Goal: Task Accomplishment & Management: Manage account settings

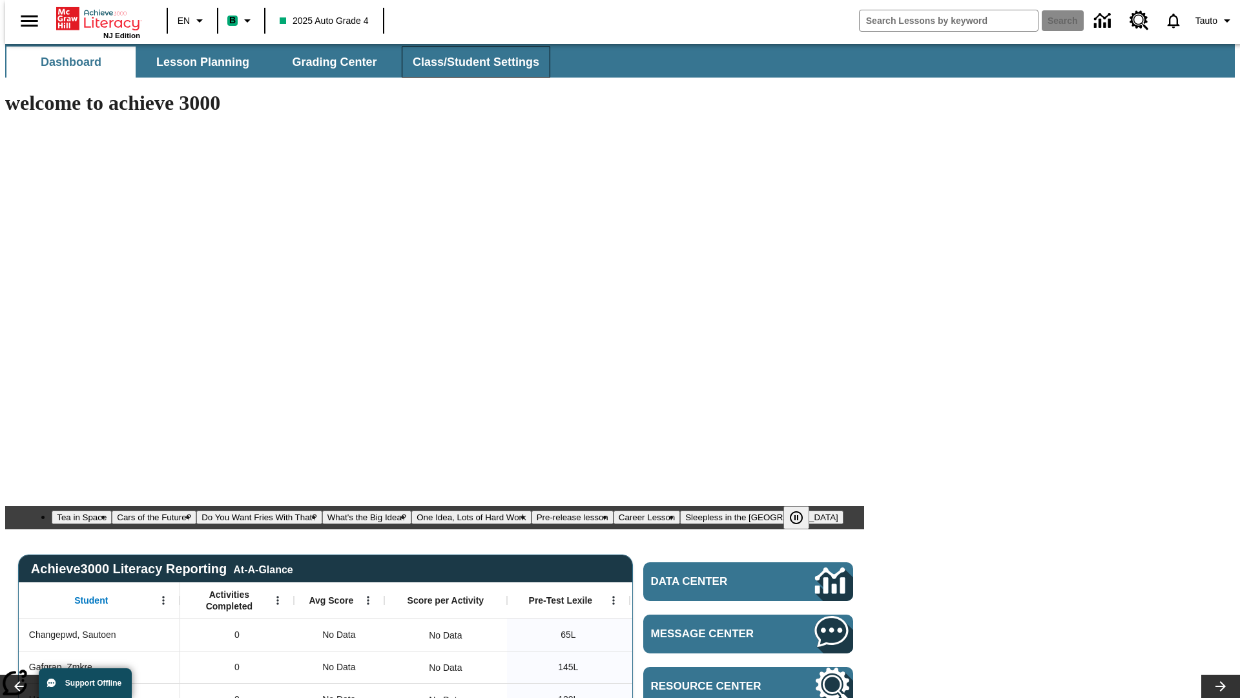
click at [469, 62] on span "Class/Student Settings" at bounding box center [476, 62] width 127 height 15
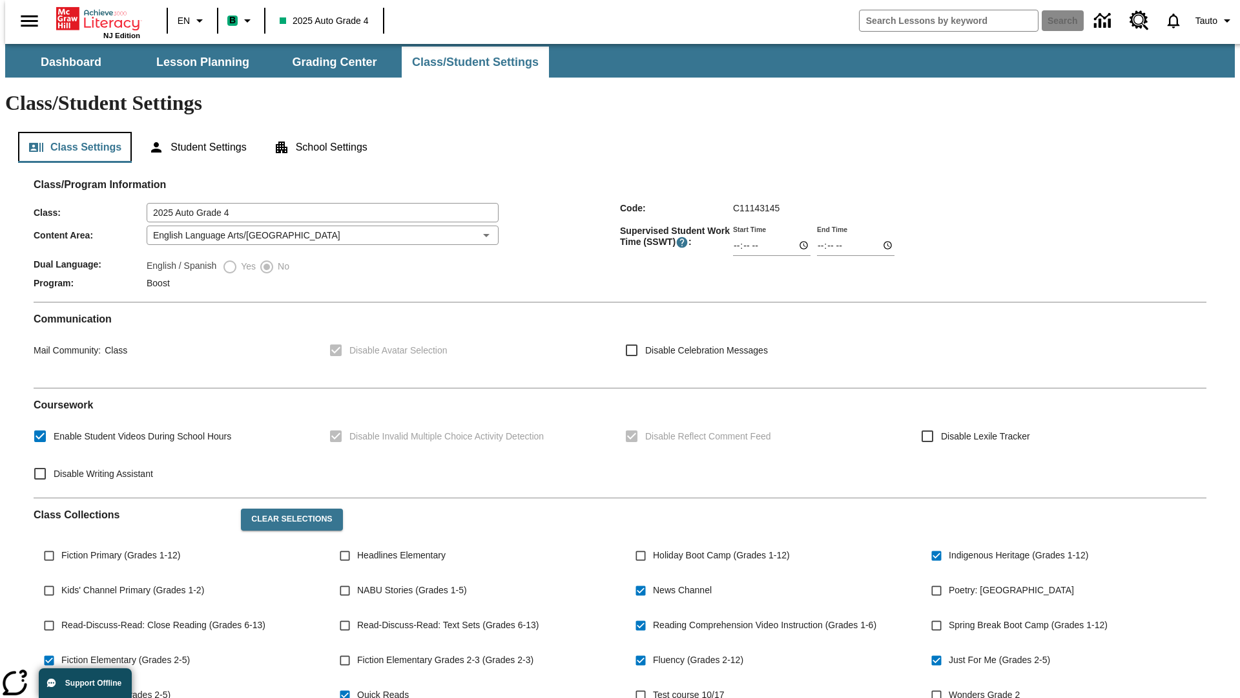
click at [70, 132] on button "Class Settings" at bounding box center [75, 147] width 114 height 31
type input "02:39"
type input "03:39"
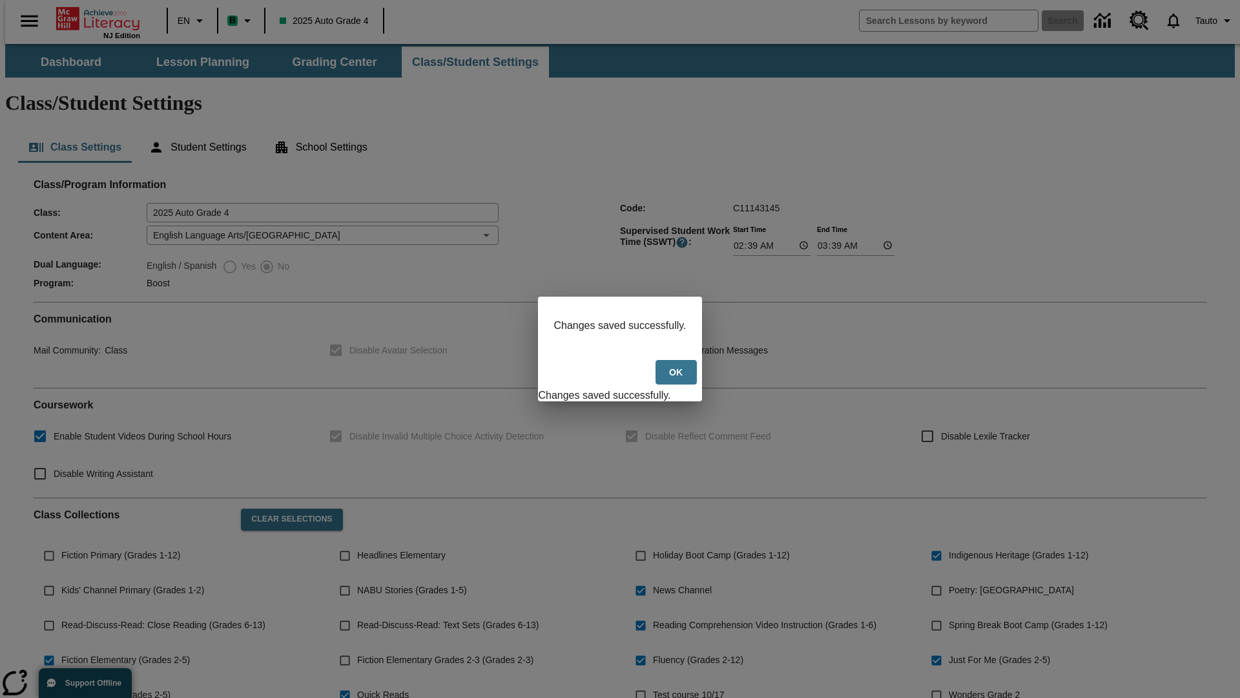
scroll to position [189, 0]
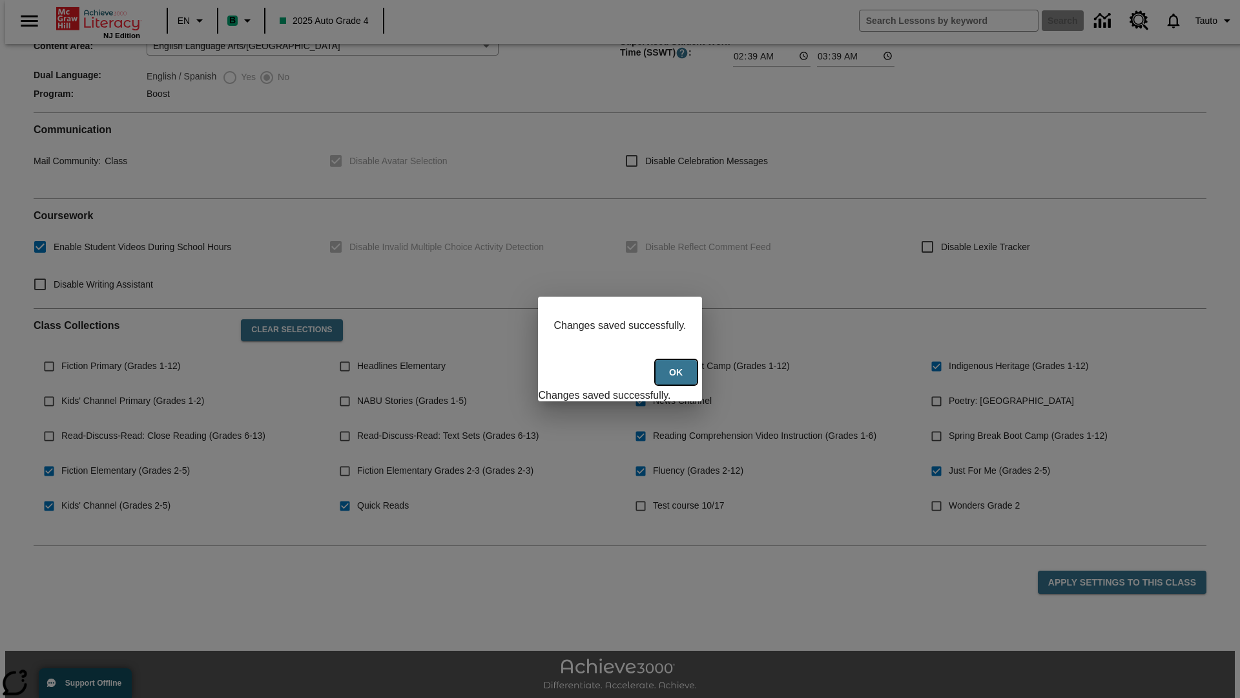
click at [678, 379] on button "Ok" at bounding box center [676, 372] width 41 height 25
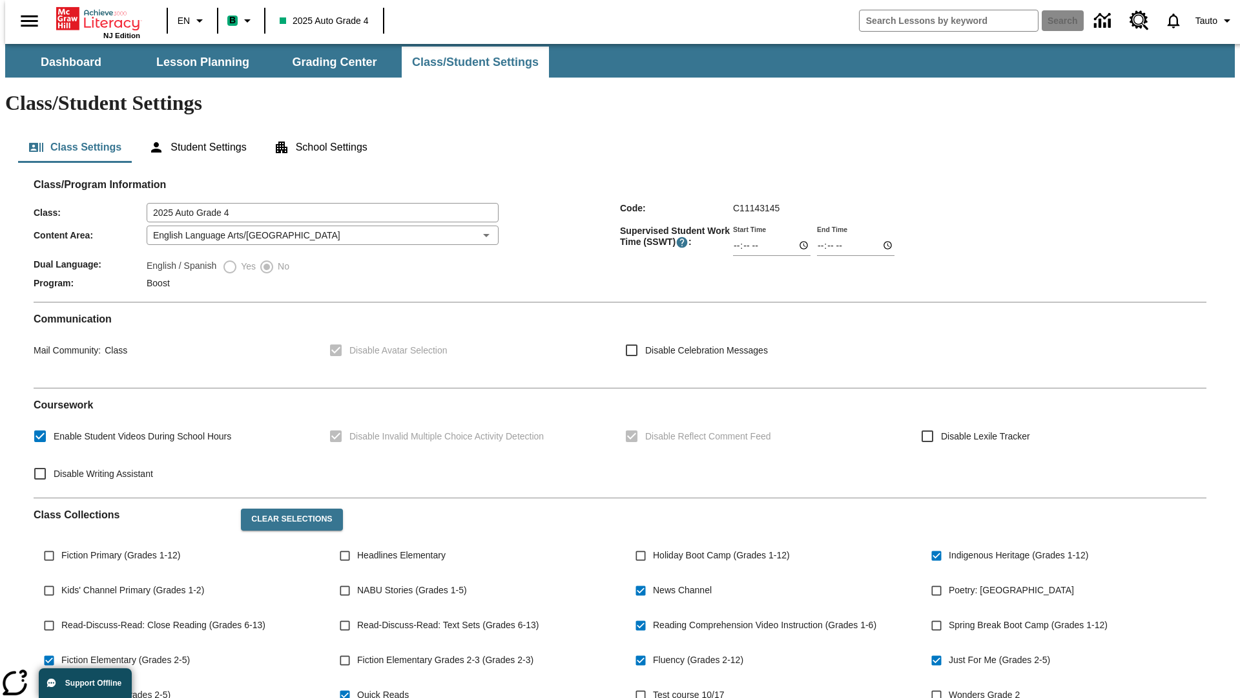
scroll to position [189, 0]
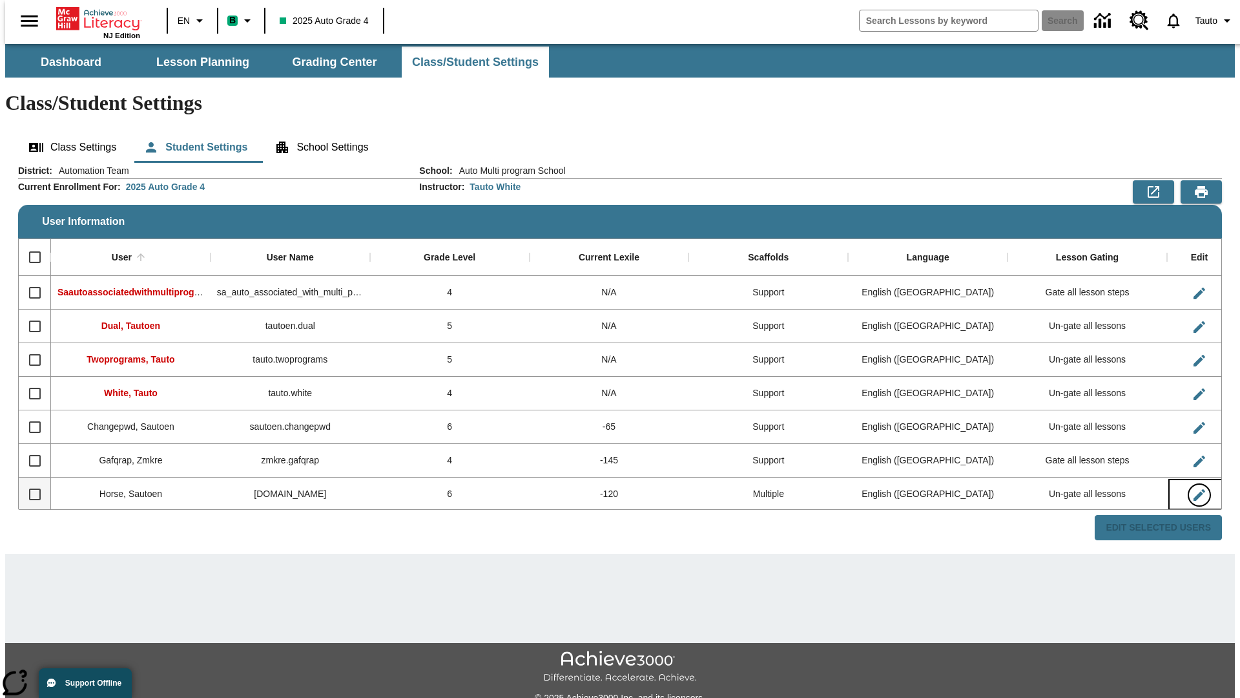
click at [1194, 489] on icon "Edit User" at bounding box center [1200, 495] width 12 height 12
click at [1209, 21] on span "Tauto" at bounding box center [1207, 21] width 22 height 14
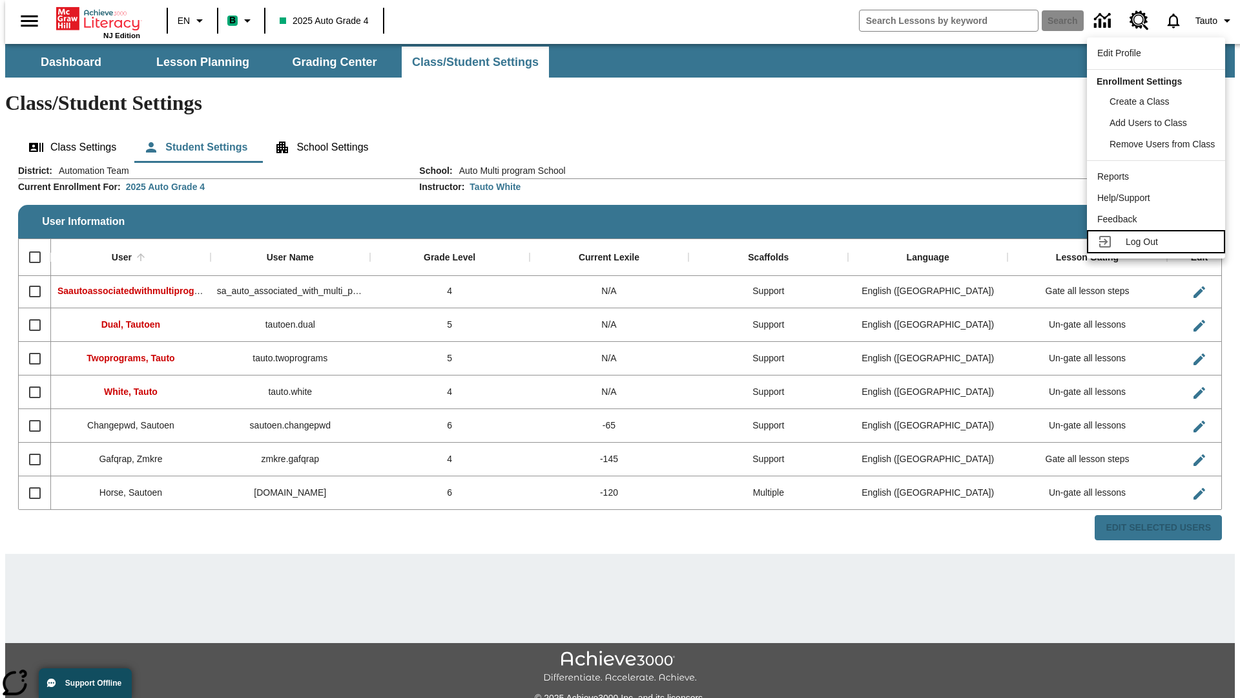
click at [1158, 242] on span "Log Out" at bounding box center [1142, 241] width 32 height 10
